Goal: Find specific page/section: Find specific page/section

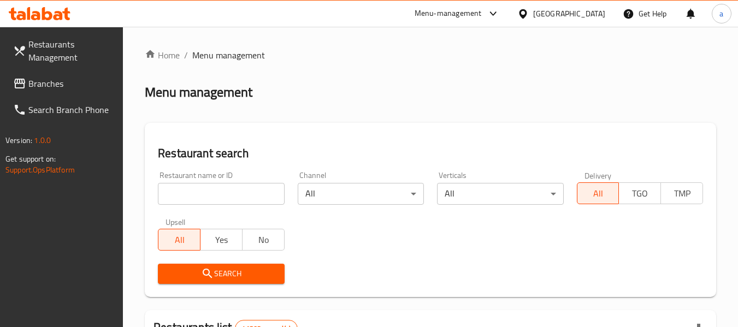
click at [60, 85] on span "Branches" at bounding box center [71, 83] width 86 height 13
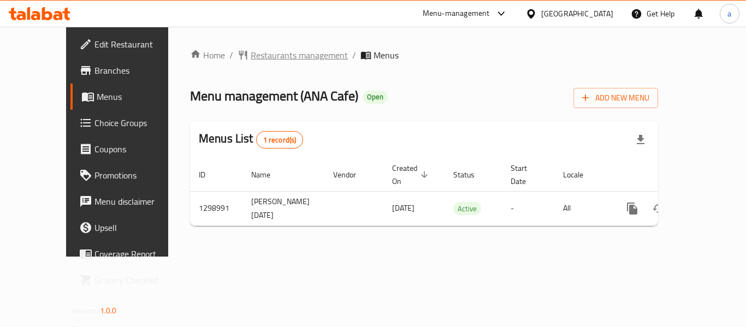
click at [255, 57] on span "Restaurants management" at bounding box center [299, 55] width 97 height 13
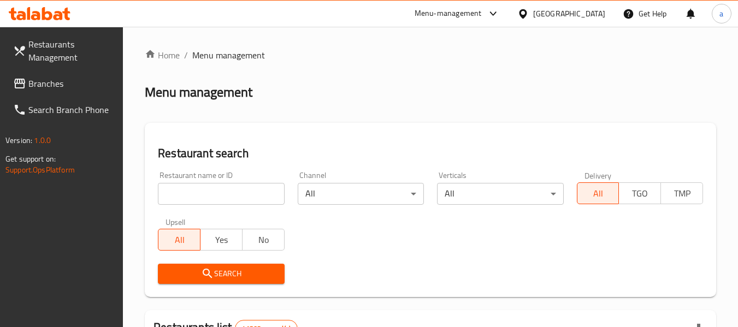
click at [237, 193] on input "search" at bounding box center [221, 194] width 126 height 22
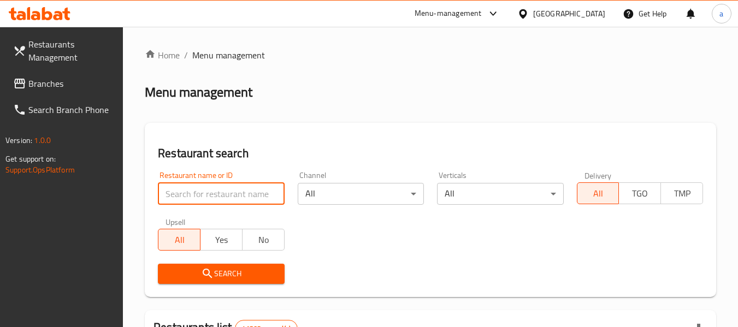
paste input "700939"
type input "700939"
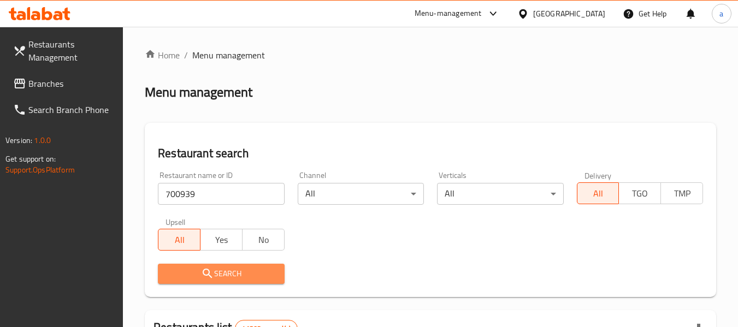
click at [244, 273] on span "Search" at bounding box center [221, 274] width 109 height 14
click at [244, 273] on div at bounding box center [369, 163] width 738 height 327
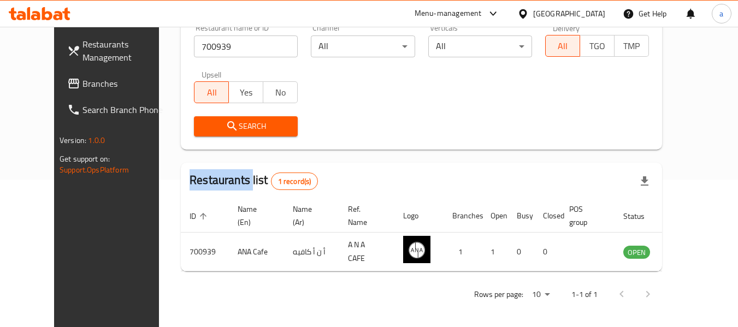
scroll to position [151, 0]
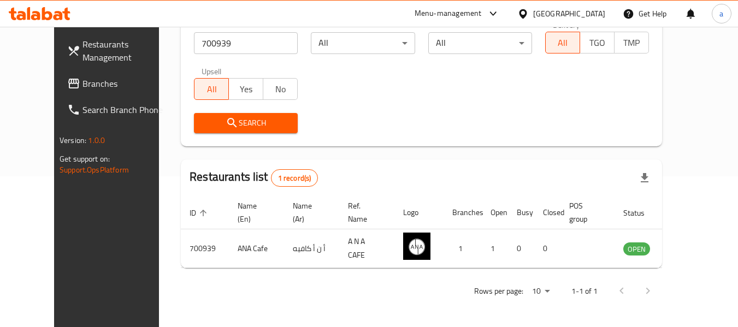
click at [546, 13] on div "[GEOGRAPHIC_DATA]" at bounding box center [569, 14] width 72 height 12
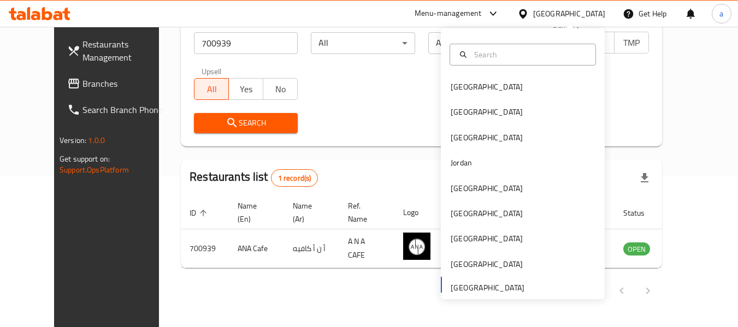
click at [375, 83] on div "Restaurant name or ID 700939 Restaurant name or ID Channel All ​ Verticals All …" at bounding box center [421, 77] width 468 height 126
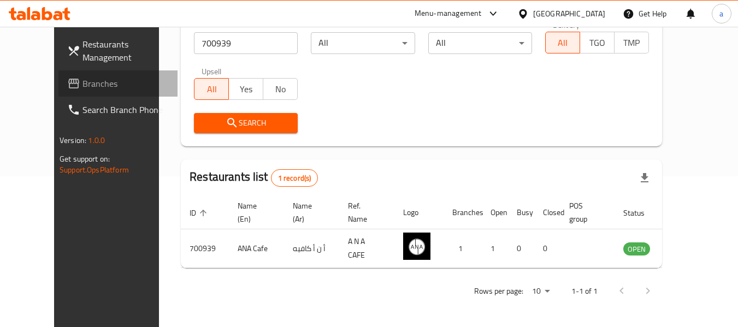
click at [82, 80] on span "Branches" at bounding box center [125, 83] width 86 height 13
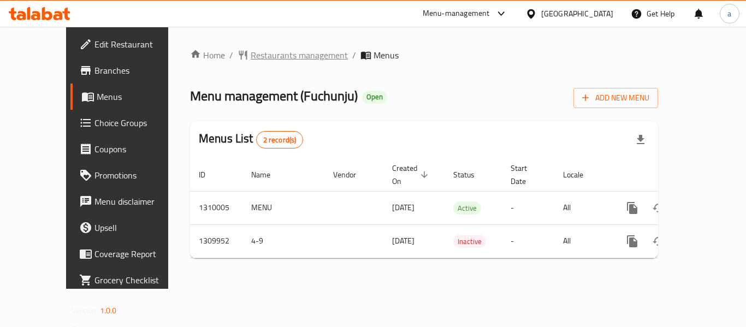
click at [251, 57] on span "Restaurants management" at bounding box center [299, 55] width 97 height 13
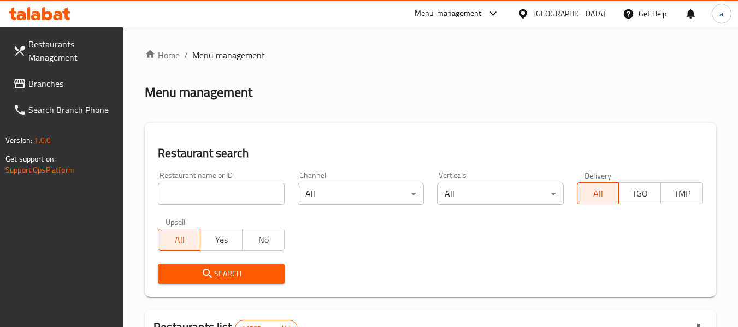
click at [242, 198] on input "search" at bounding box center [221, 194] width 126 height 22
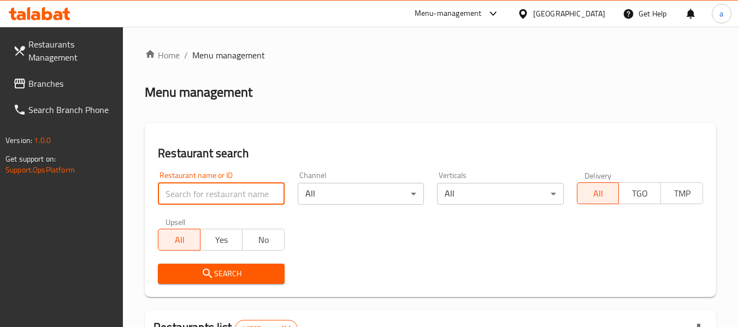
paste input "705294"
type input "705294"
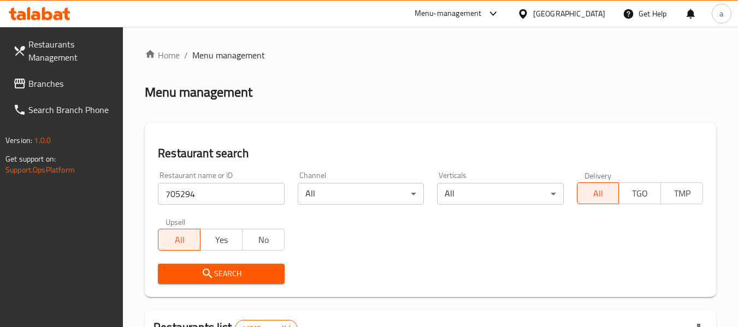
click at [246, 272] on span "Search" at bounding box center [221, 274] width 109 height 14
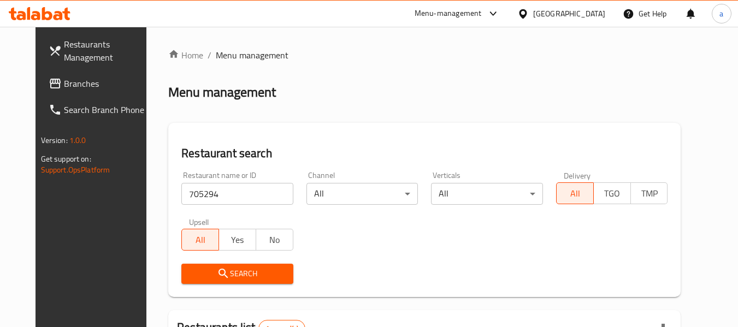
click at [64, 56] on span "Restaurants Management" at bounding box center [107, 51] width 86 height 26
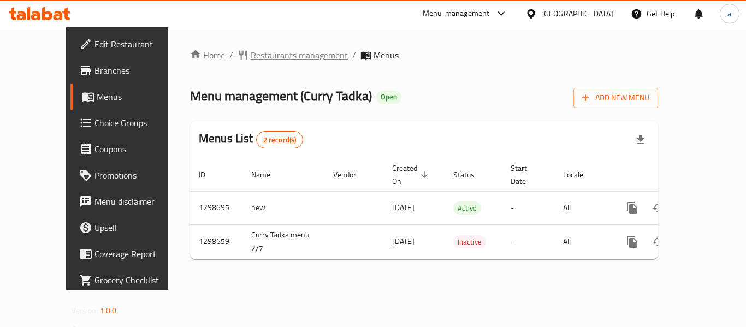
click at [260, 56] on span "Restaurants management" at bounding box center [299, 55] width 97 height 13
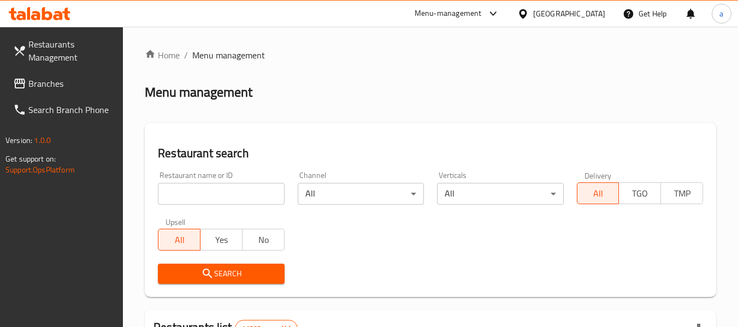
click at [210, 190] on input "search" at bounding box center [221, 194] width 126 height 22
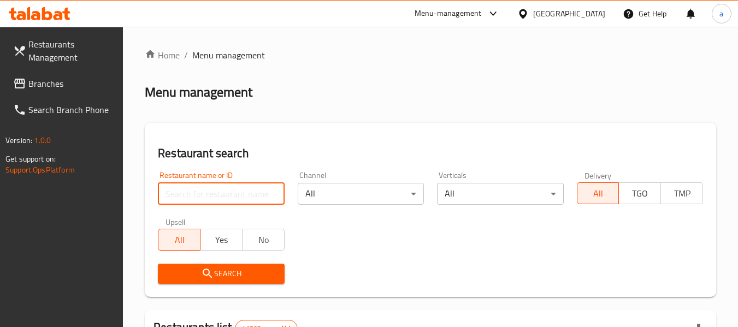
paste input "700749"
type input "700749"
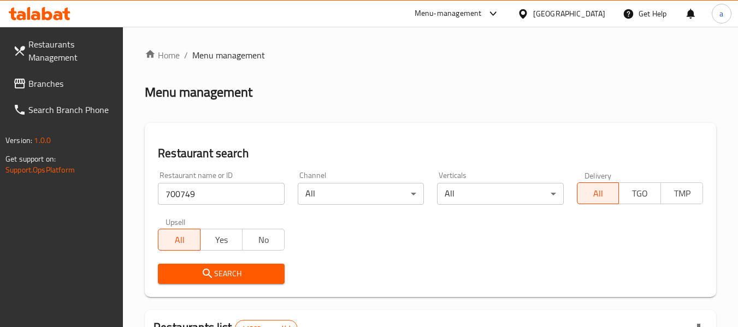
click at [220, 280] on span "Search" at bounding box center [221, 274] width 109 height 14
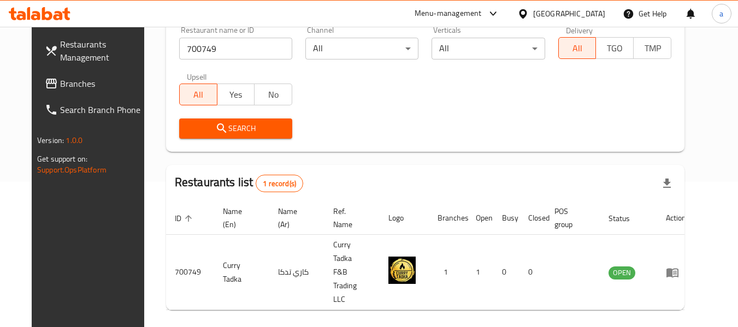
scroll to position [151, 0]
